Goal: Task Accomplishment & Management: Complete application form

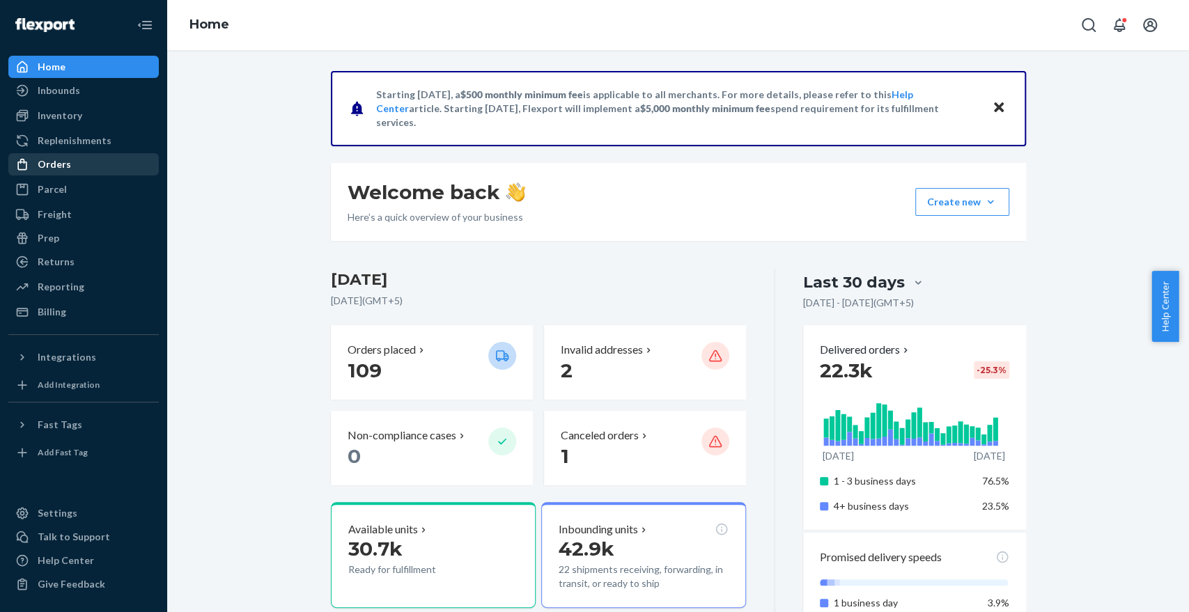
click at [42, 165] on div "Orders" at bounding box center [54, 164] width 33 height 14
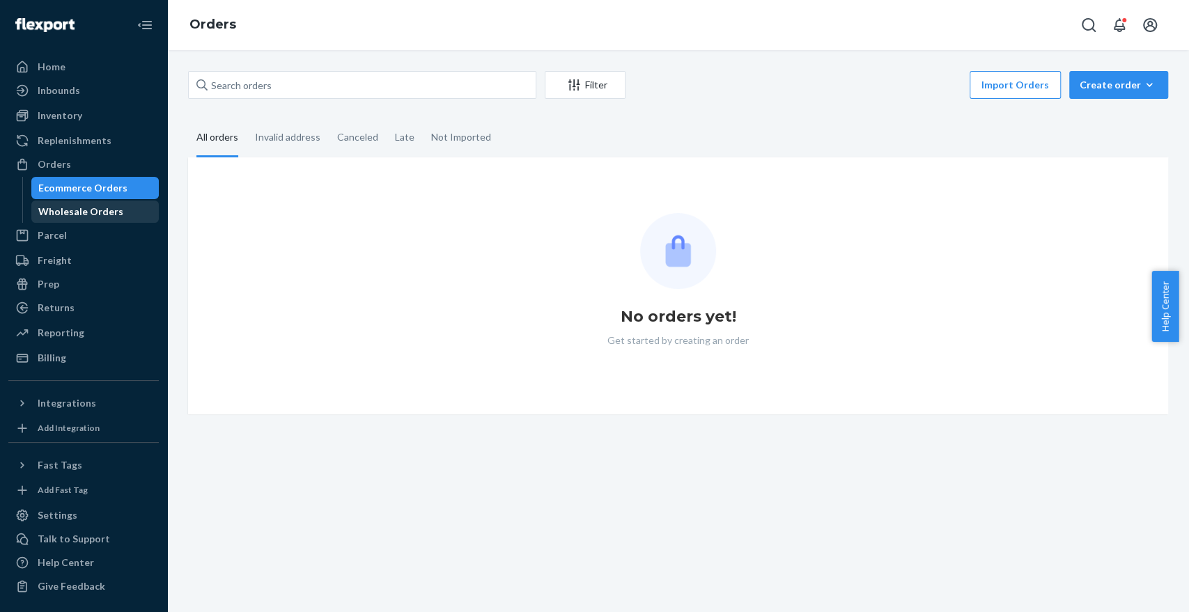
click at [59, 212] on div "Wholesale Orders" at bounding box center [80, 212] width 85 height 14
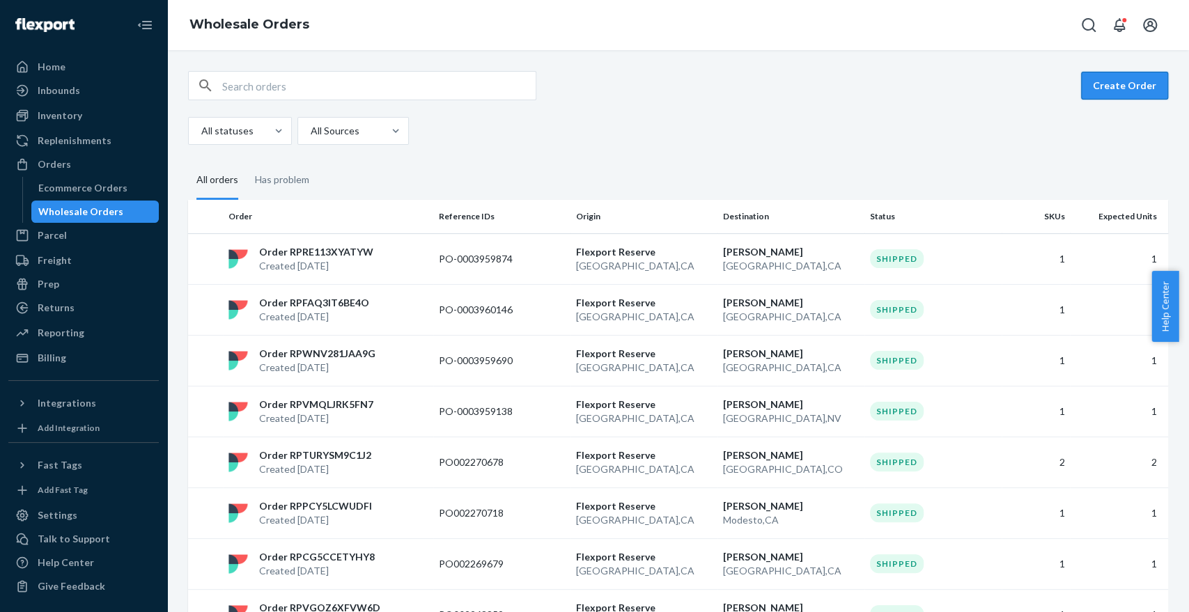
click at [1069, 88] on button "Create Order" at bounding box center [1124, 86] width 87 height 28
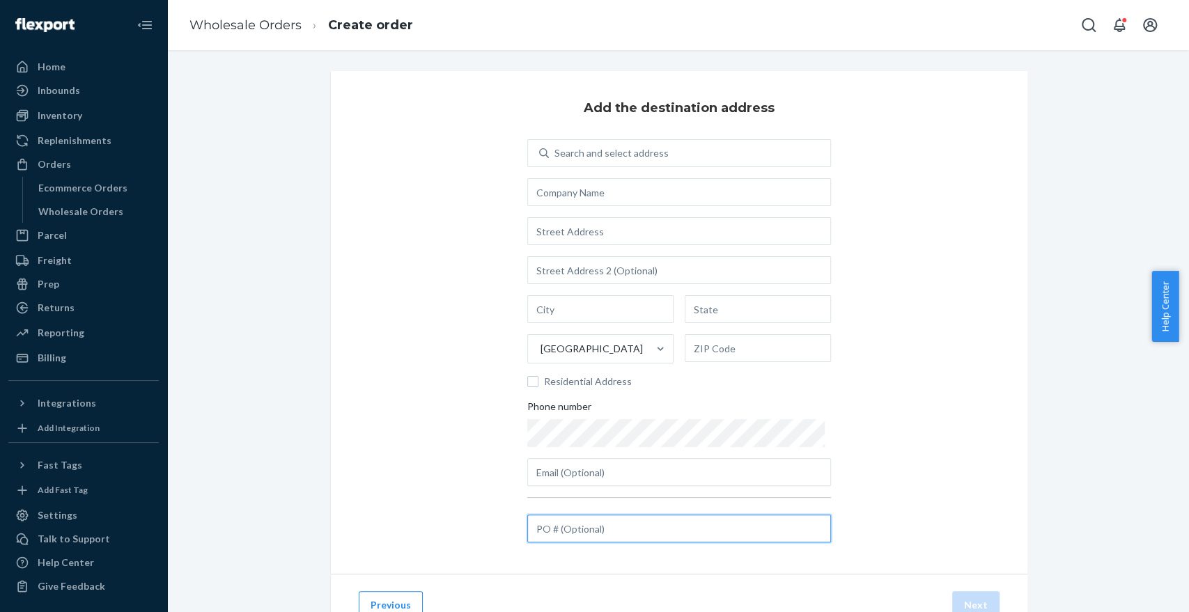
click at [603, 532] on input "text" at bounding box center [679, 529] width 304 height 28
paste input "PO002271910"
type input "PO002271910"
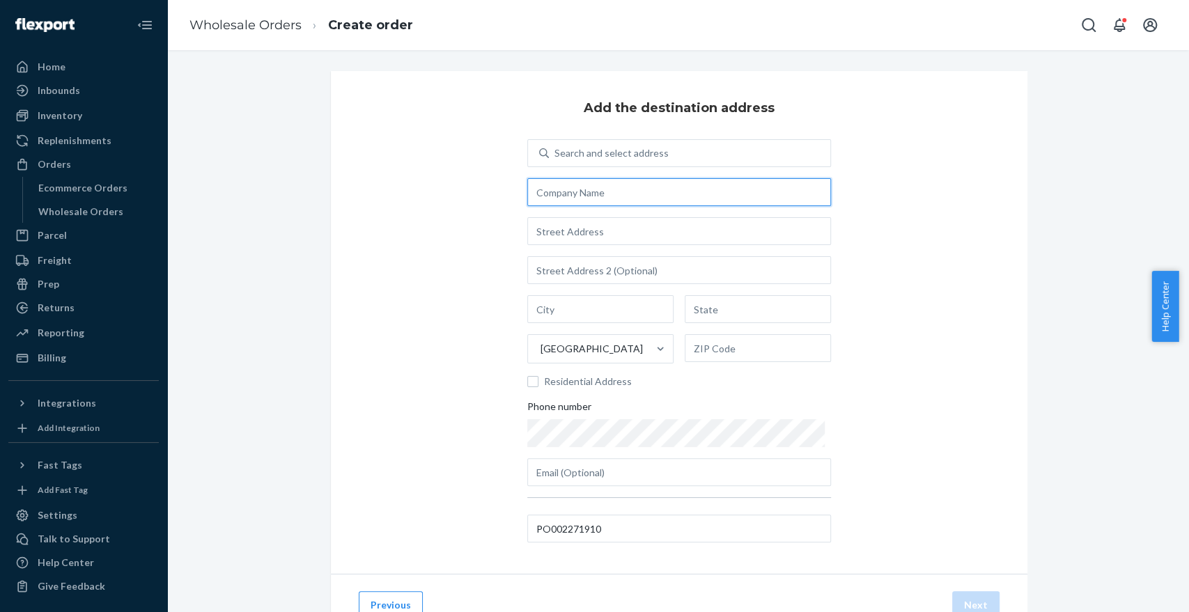
click at [591, 187] on input "text" at bounding box center [679, 192] width 304 height 28
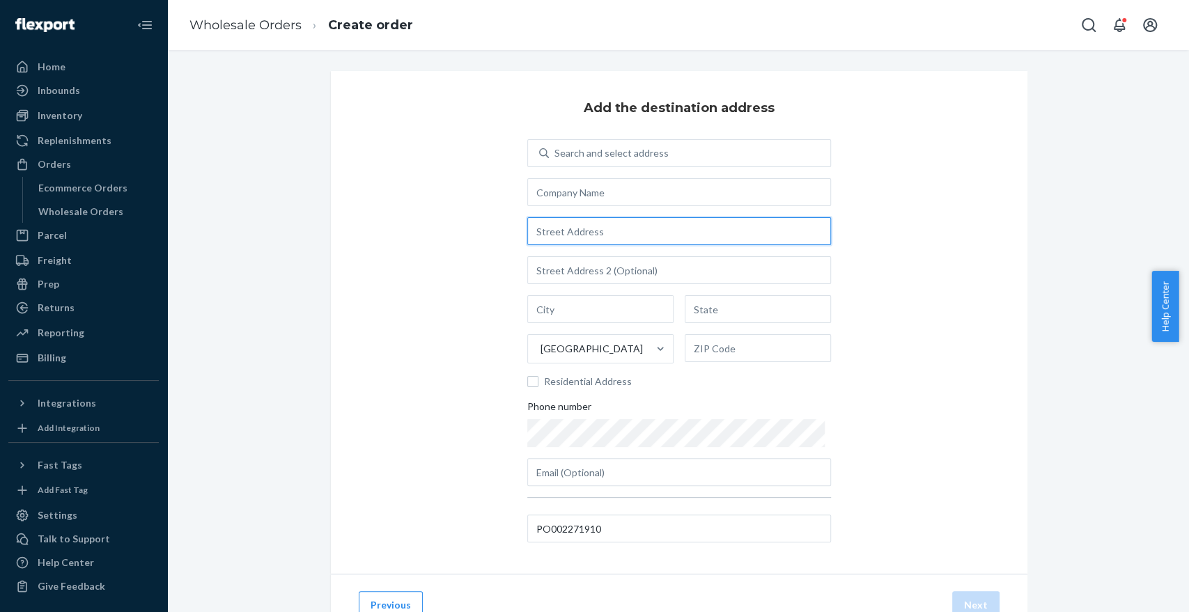
click at [563, 224] on input "text" at bounding box center [679, 231] width 304 height 28
paste input "[STREET_ADDRESS][PERSON_NAME][PERSON_NAME]"
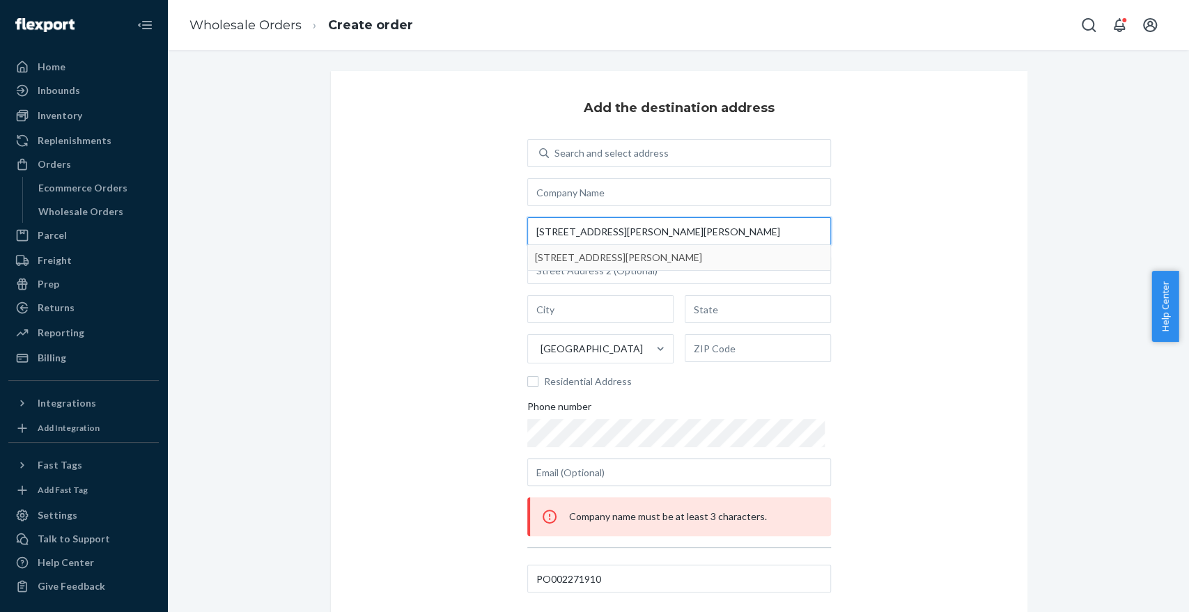
type input "[STREET_ADDRESS][PERSON_NAME][PERSON_NAME]"
type input "Pound Ridge"
type input "NY"
type input "10576"
type input "11 [PERSON_NAME] Dr"
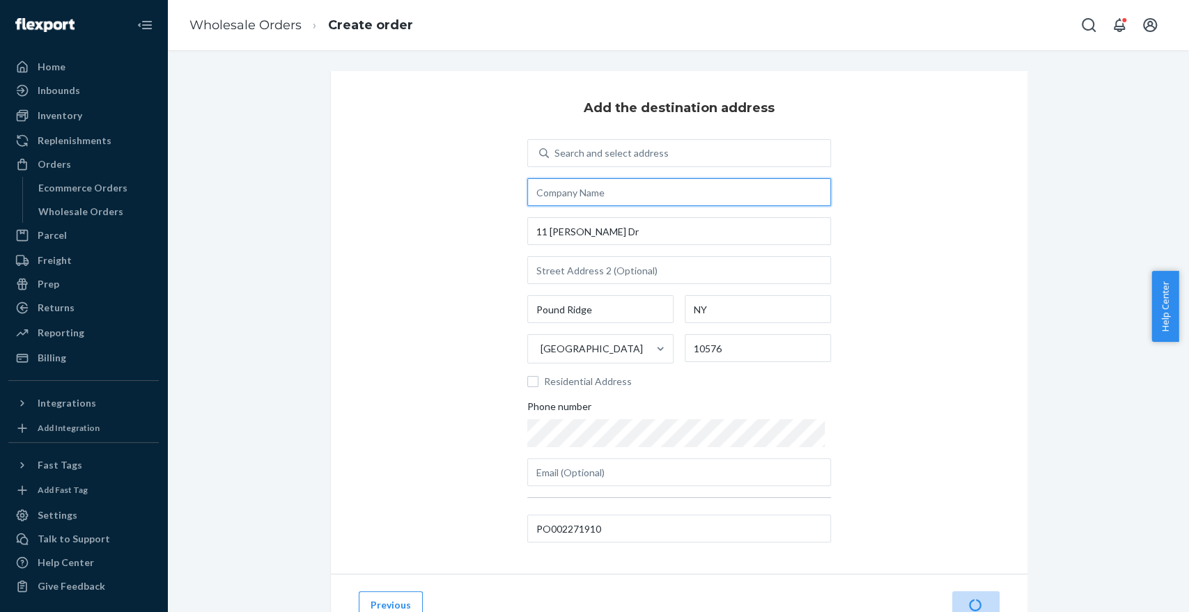
click at [570, 194] on input "text" at bounding box center [679, 192] width 304 height 28
paste input "[PERSON_NAME]"
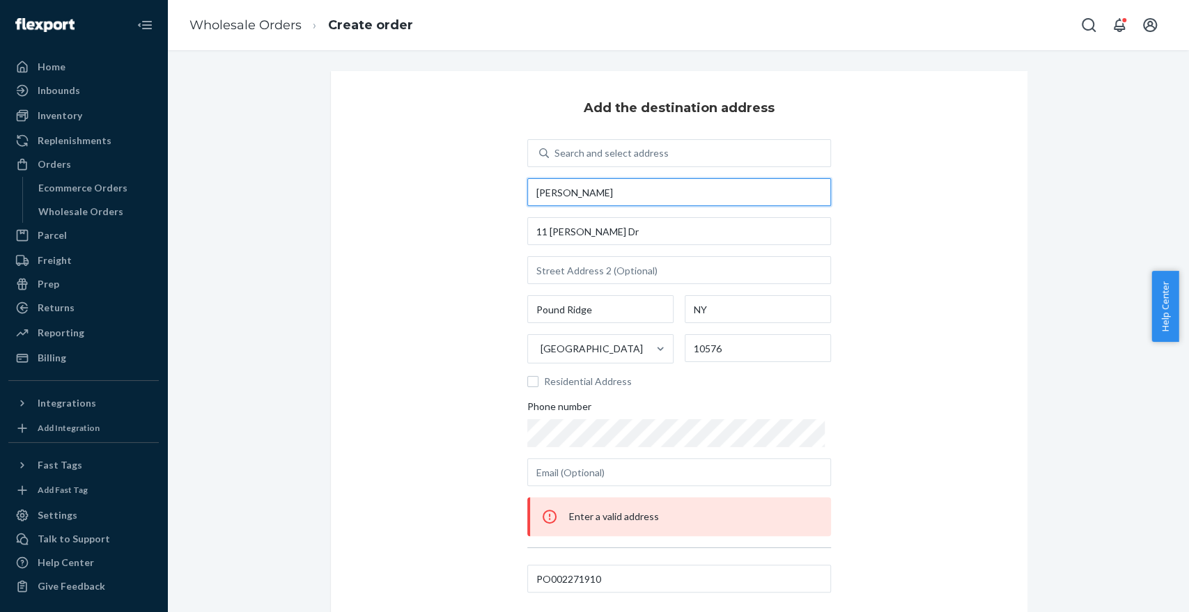
type input "[PERSON_NAME]"
click at [868, 329] on div "Add the destination address Search and select address [PERSON_NAME] [STREET_ADD…" at bounding box center [679, 347] width 696 height 553
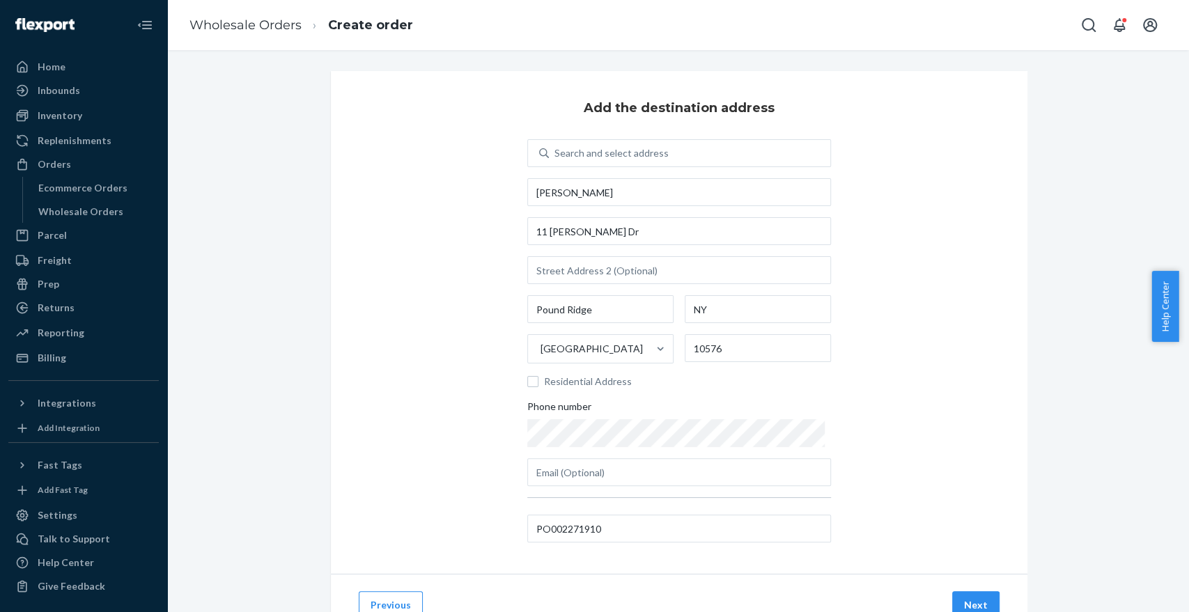
scroll to position [56, 0]
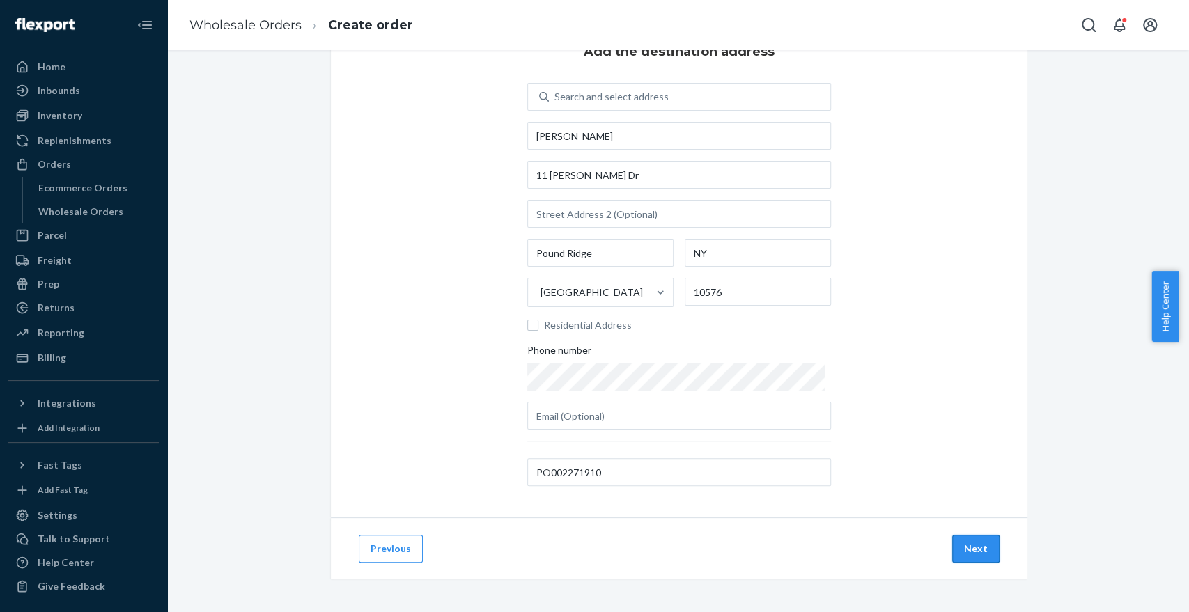
click at [988, 550] on button "Next" at bounding box center [975, 549] width 47 height 28
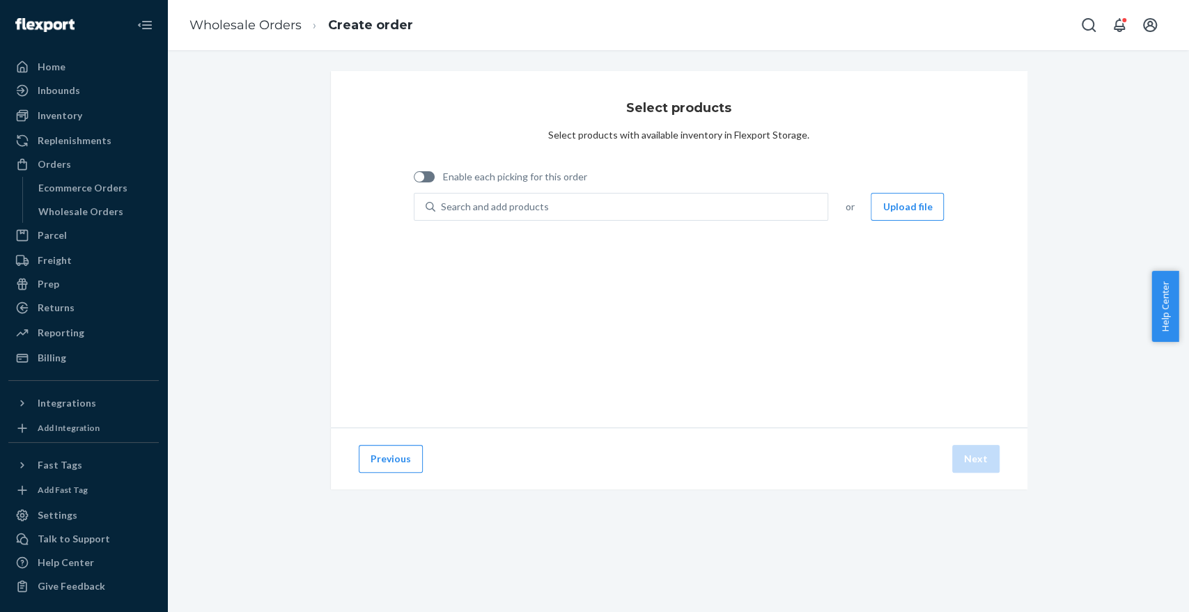
scroll to position [0, 0]
click at [479, 182] on span "Enable each picking for this order" at bounding box center [693, 177] width 501 height 14
click at [414, 182] on input "Enable each picking for this order" at bounding box center [413, 182] width 1 height 1
checkbox input "true"
click at [508, 210] on div "Search and add products" at bounding box center [495, 207] width 108 height 14
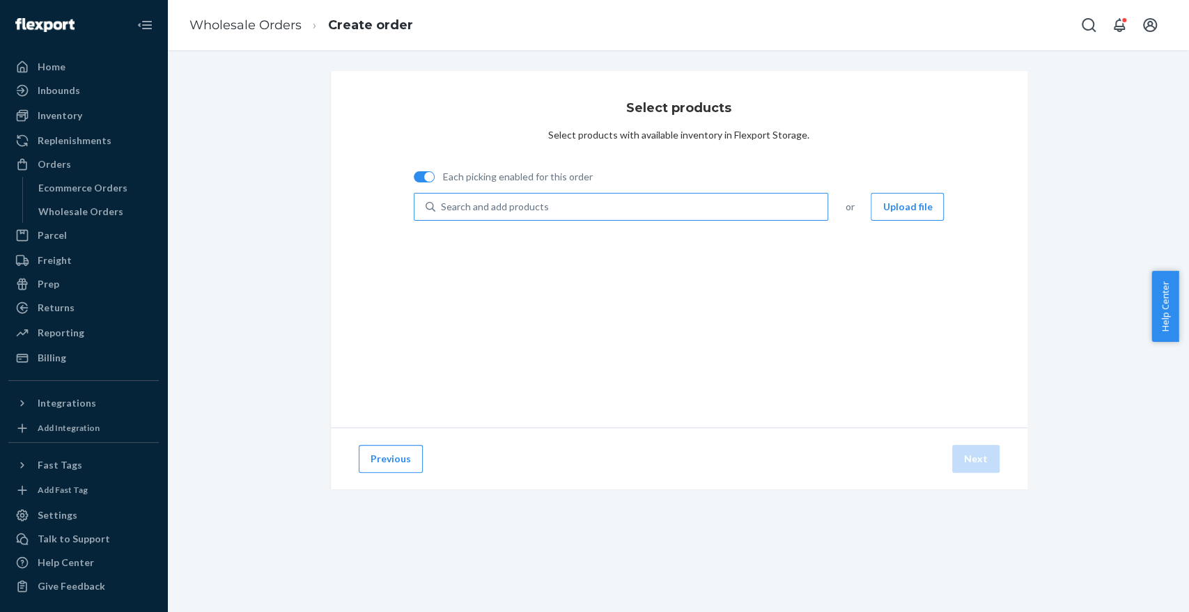
click at [442, 210] on input "Search and add products" at bounding box center [441, 207] width 1 height 14
type input "iss04q"
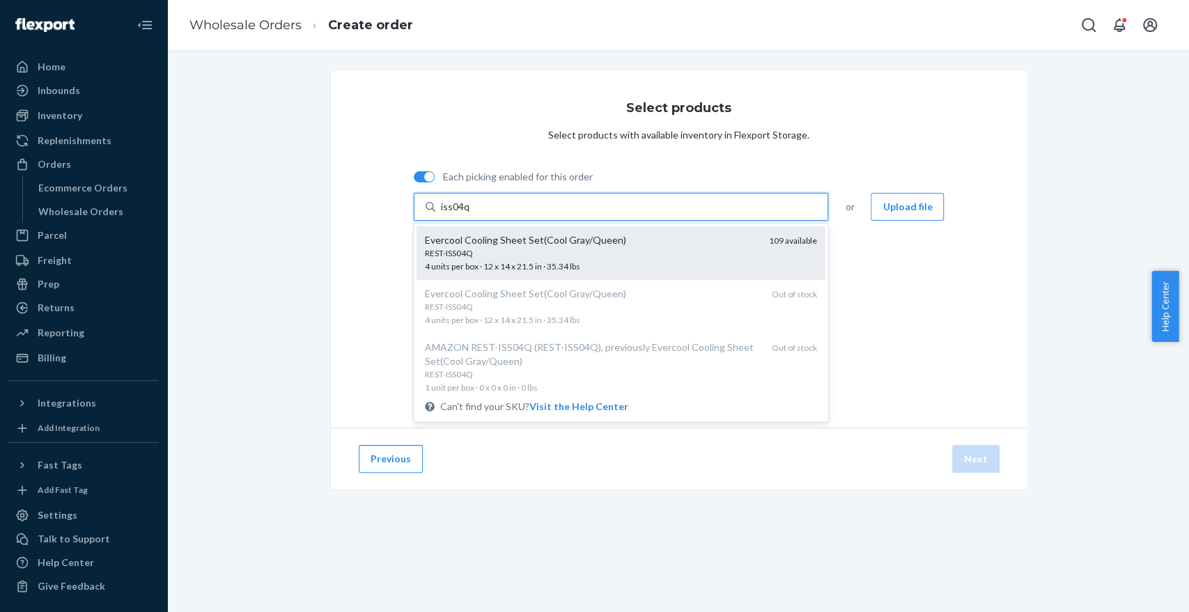
click at [536, 244] on div "Evercool Cooling Sheet Set(Cool Gray/Queen)" at bounding box center [592, 240] width 334 height 14
click at [470, 214] on input "iss04q" at bounding box center [455, 207] width 29 height 14
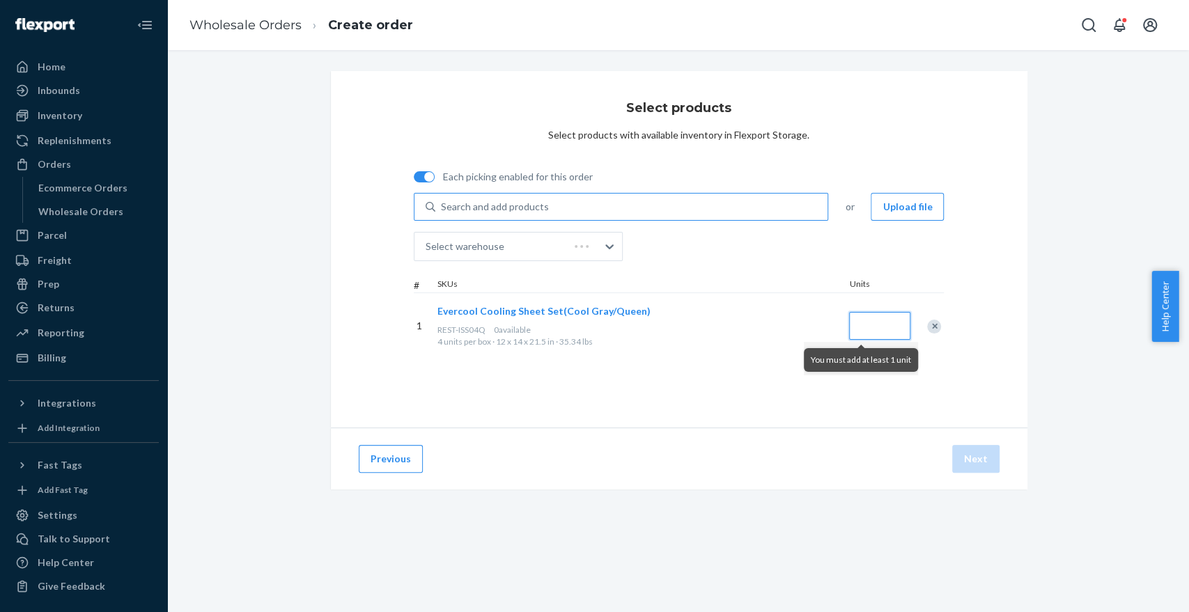
click at [864, 322] on input "Quantity" at bounding box center [879, 326] width 61 height 28
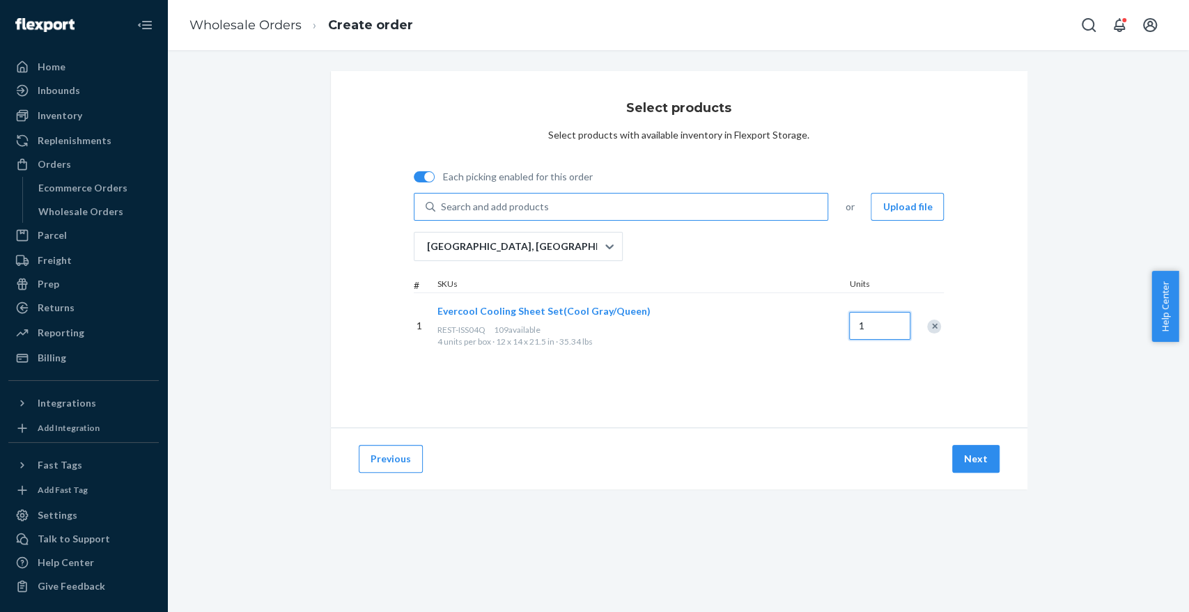
type input "1"
click at [885, 371] on div "Select products Select products with available inventory in Flexport Storage. E…" at bounding box center [679, 249] width 696 height 357
click at [964, 456] on button "Next" at bounding box center [975, 459] width 47 height 28
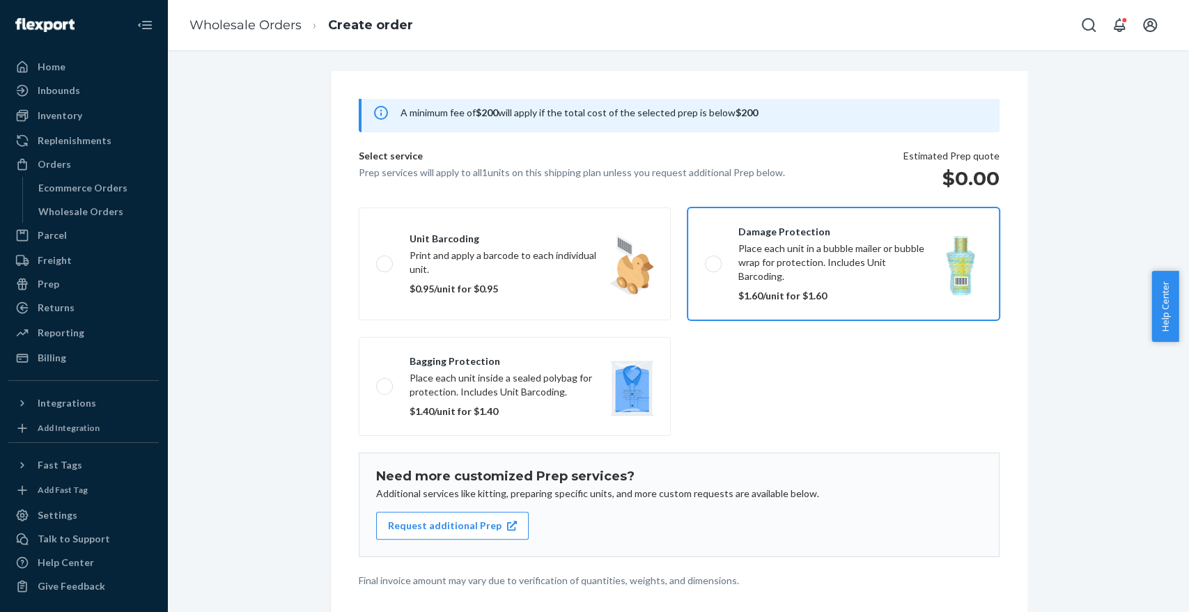
scroll to position [109, 0]
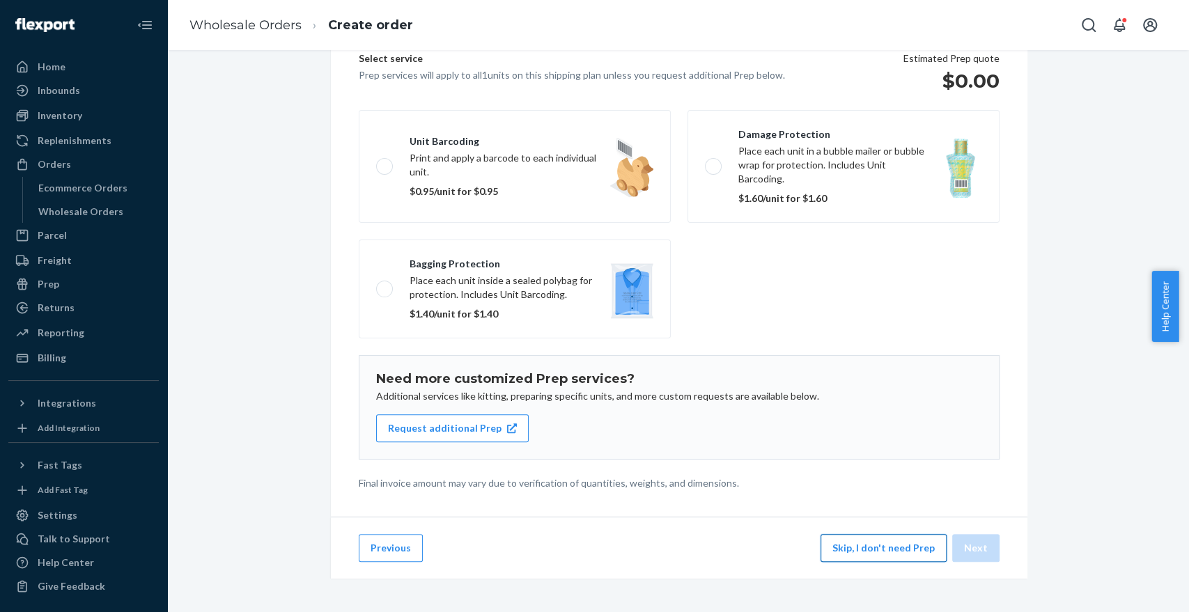
click at [903, 550] on button "Skip, I don't need Prep" at bounding box center [883, 548] width 126 height 28
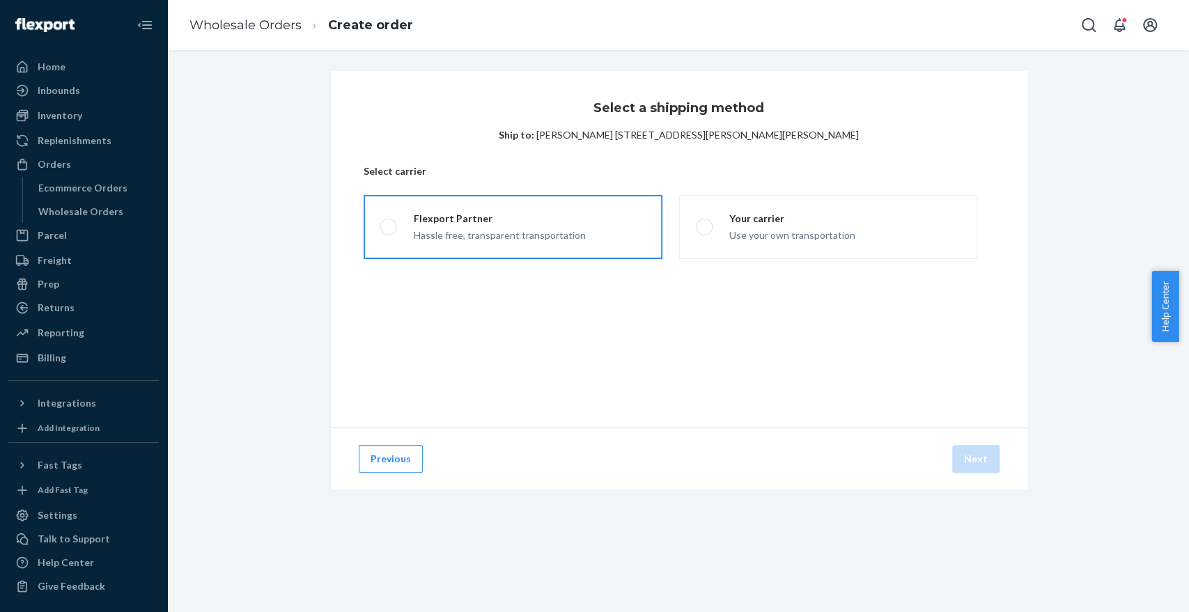
click at [595, 226] on label "Flexport Partner Hassle free, transparent transportation" at bounding box center [513, 227] width 298 height 64
click at [389, 226] on input "Flexport Partner Hassle free, transparent transportation" at bounding box center [384, 227] width 9 height 9
radio input "true"
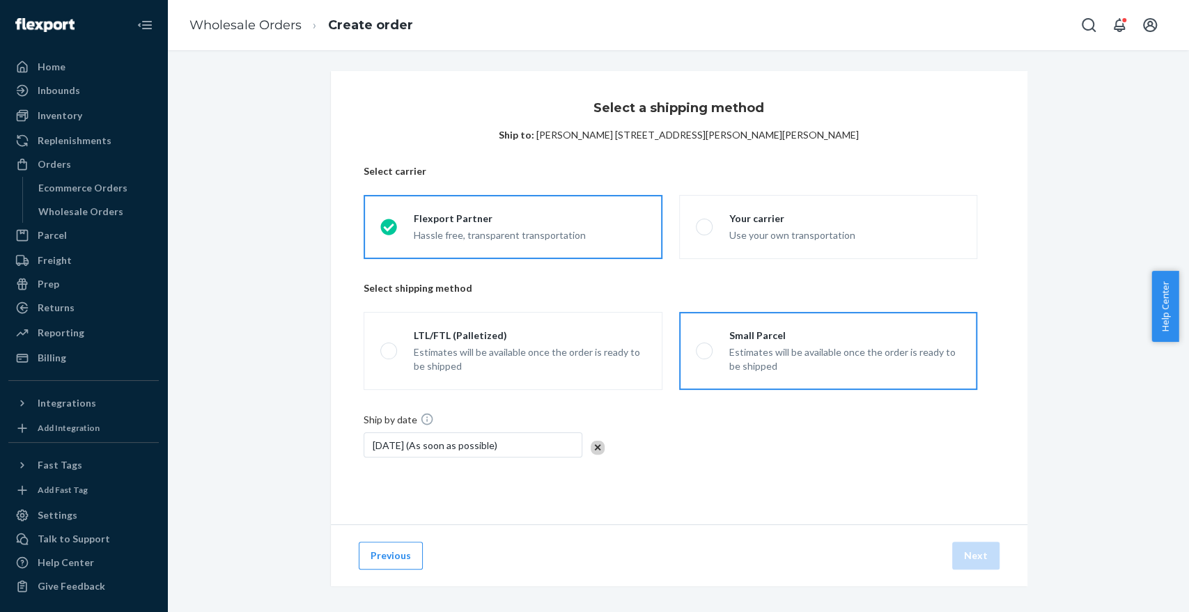
click at [747, 359] on div "Estimates will be available once the order is ready to be shipped" at bounding box center [844, 359] width 231 height 28
click at [705, 356] on input "Small Parcel Estimates will be available once the order is ready to be shipped" at bounding box center [700, 351] width 9 height 9
radio input "true"
click at [972, 550] on button "Next" at bounding box center [975, 556] width 47 height 28
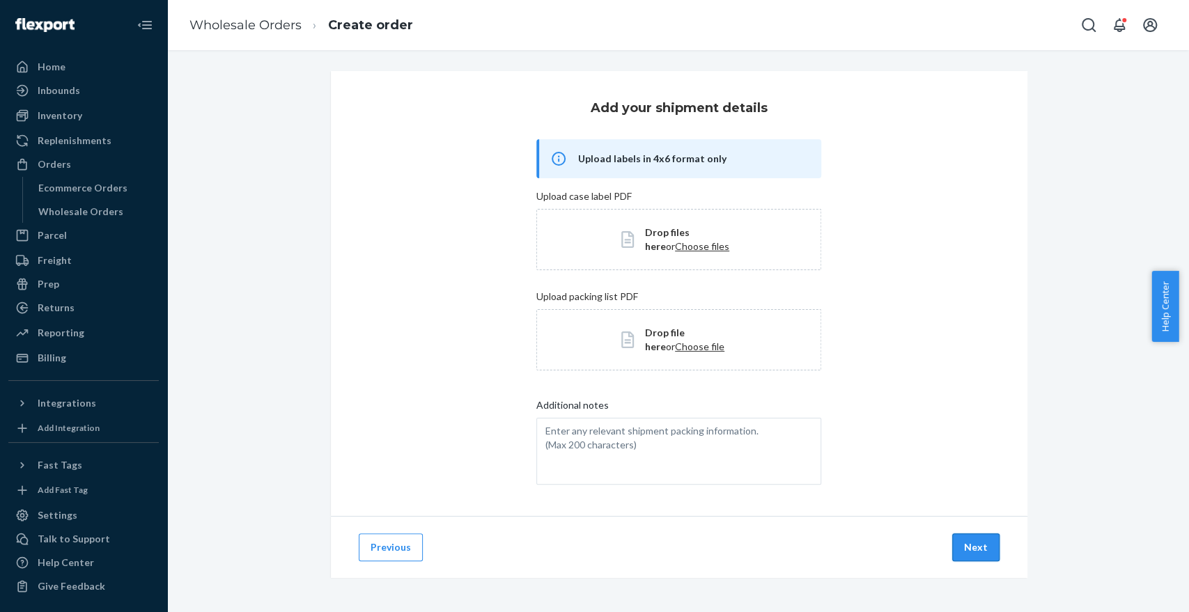
click at [970, 547] on button "Next" at bounding box center [975, 548] width 47 height 28
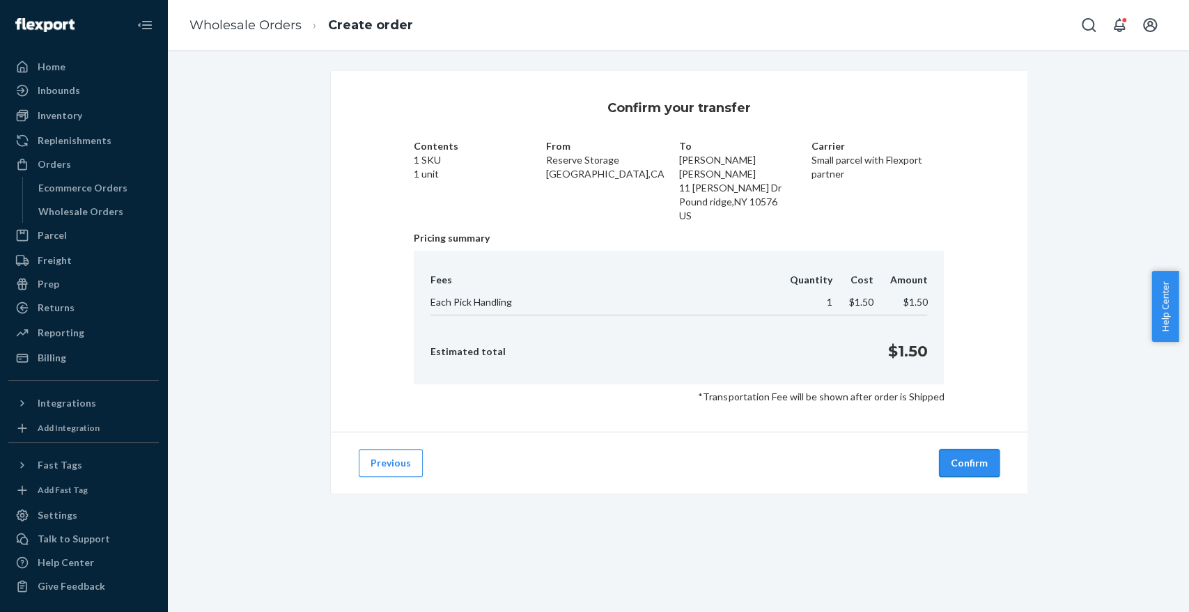
click at [960, 451] on button "Confirm" at bounding box center [969, 463] width 61 height 28
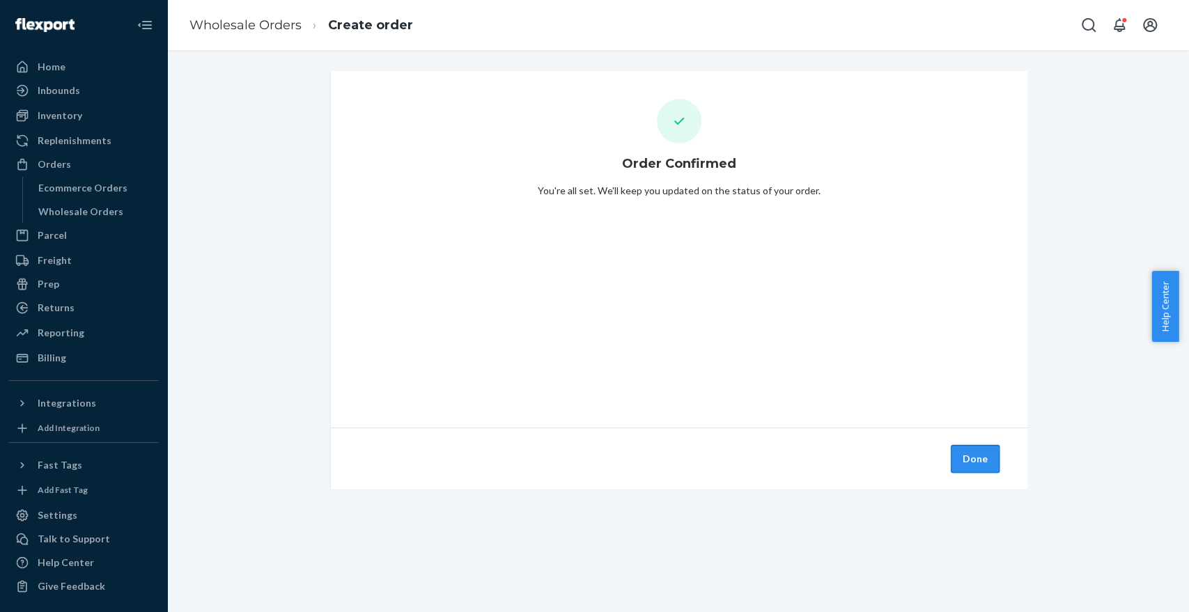
click at [972, 470] on button "Done" at bounding box center [975, 459] width 49 height 28
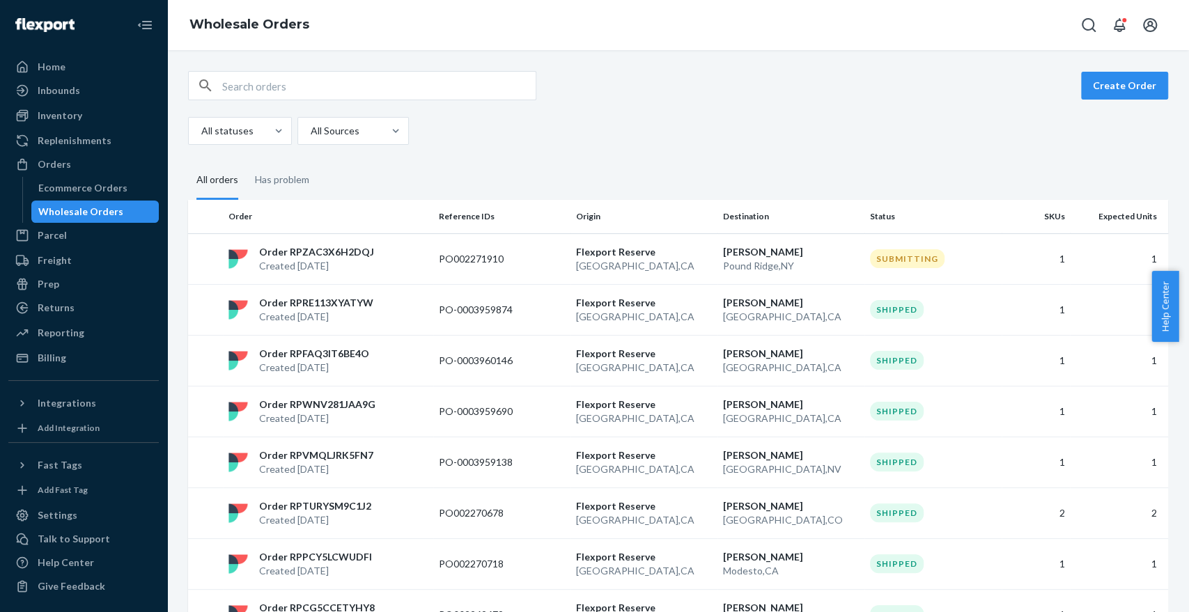
click at [686, 118] on div "All statuses All Sources" at bounding box center [673, 131] width 970 height 28
click at [316, 99] on input "text" at bounding box center [378, 86] width 313 height 28
paste input "RP6B2AQ01VJ3O"
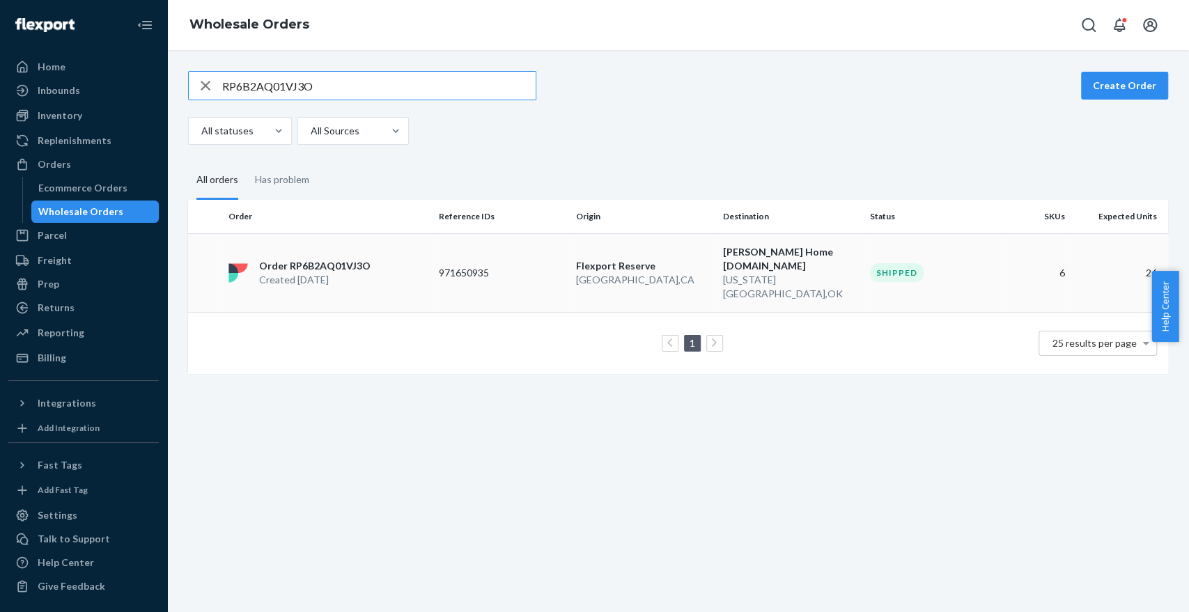
type input "RP6B2AQ01VJ3O"
click at [421, 261] on div "Order RP6B2AQ01VJ3O Created [DATE]" at bounding box center [328, 273] width 210 height 28
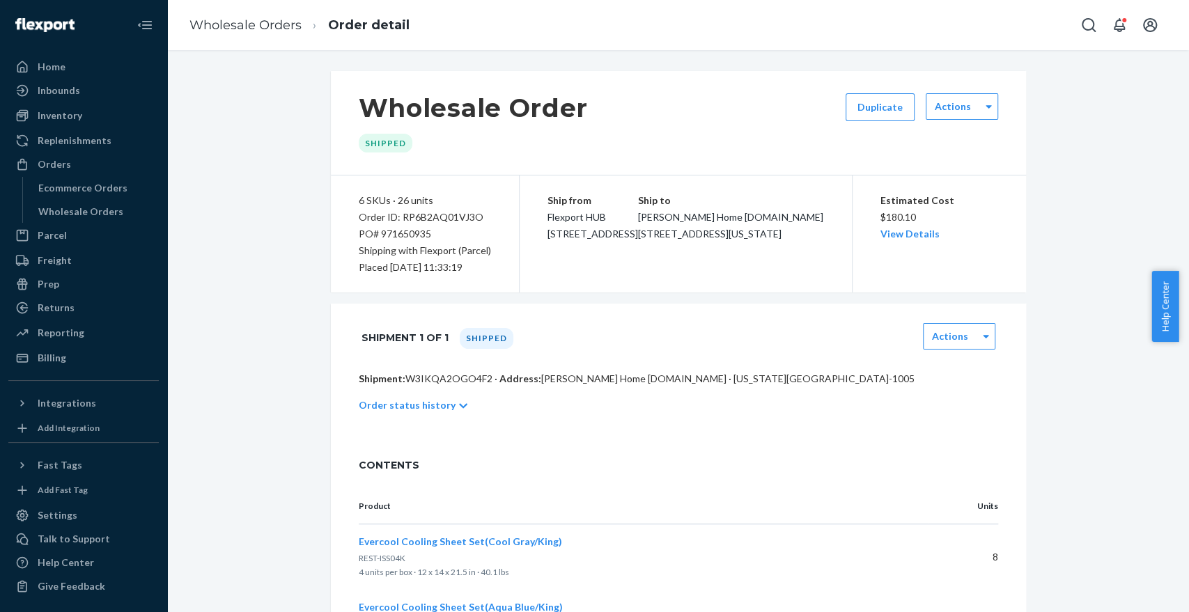
click at [407, 228] on div "PO# 971650935" at bounding box center [425, 234] width 132 height 17
copy div "971650935"
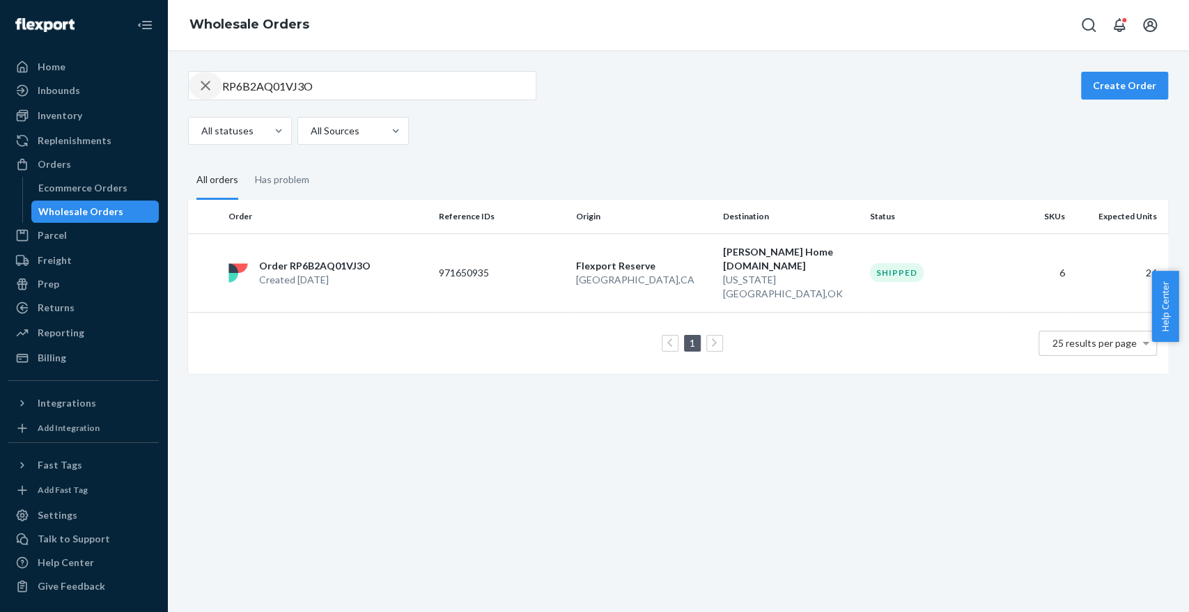
click at [212, 84] on icon "button" at bounding box center [205, 86] width 17 height 28
